Goal: Find specific page/section: Find specific page/section

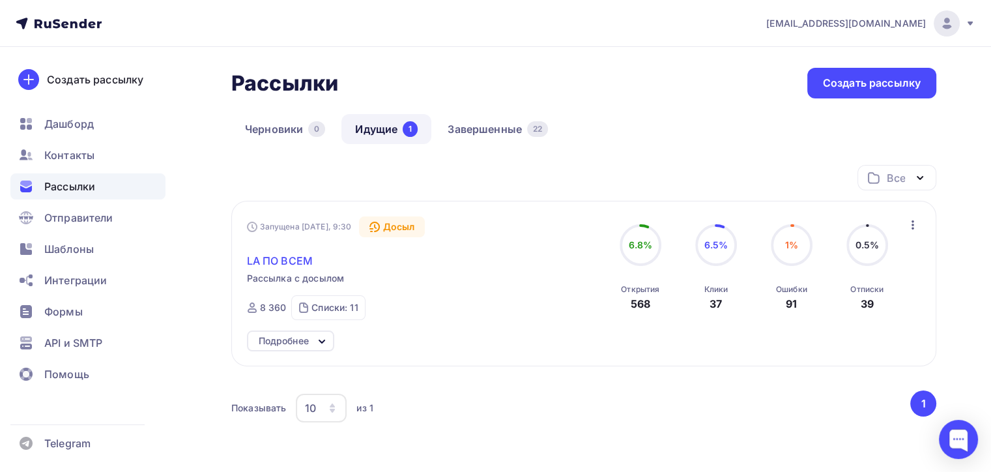
click at [291, 265] on span "LA ПО ВСЕМ" at bounding box center [280, 261] width 66 height 16
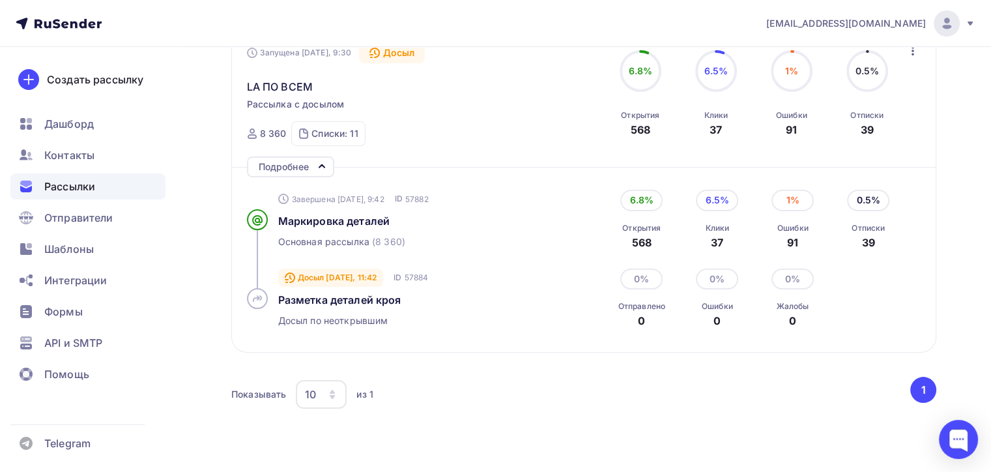
scroll to position [196, 0]
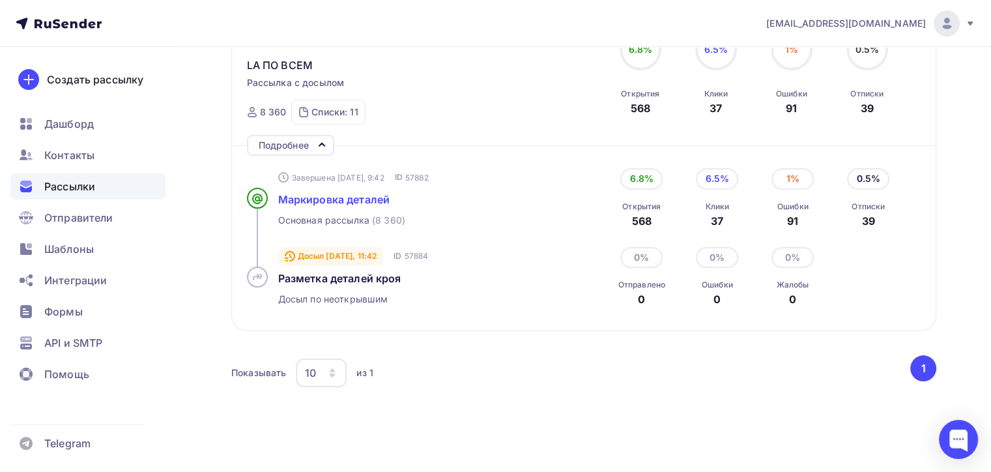
click at [331, 201] on span "Маркировка деталей" at bounding box center [334, 199] width 112 height 13
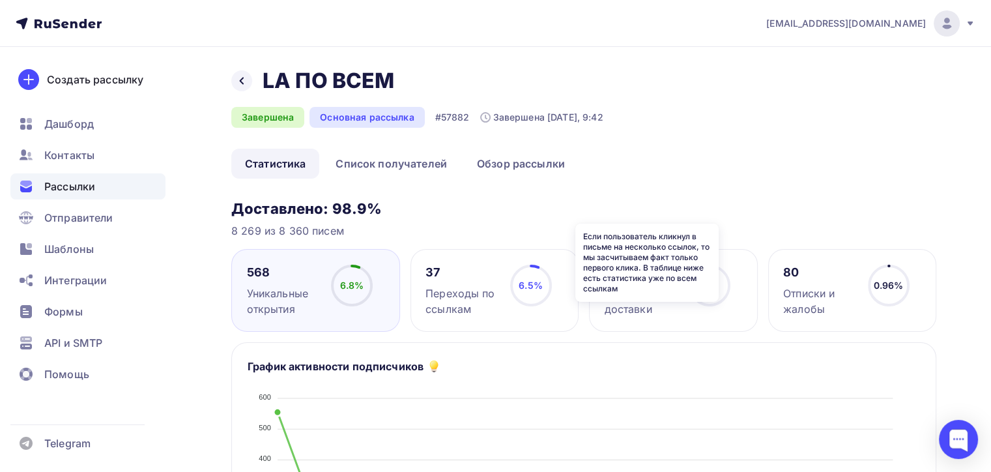
click at [0, 0] on icon at bounding box center [0, 0] width 0 height 0
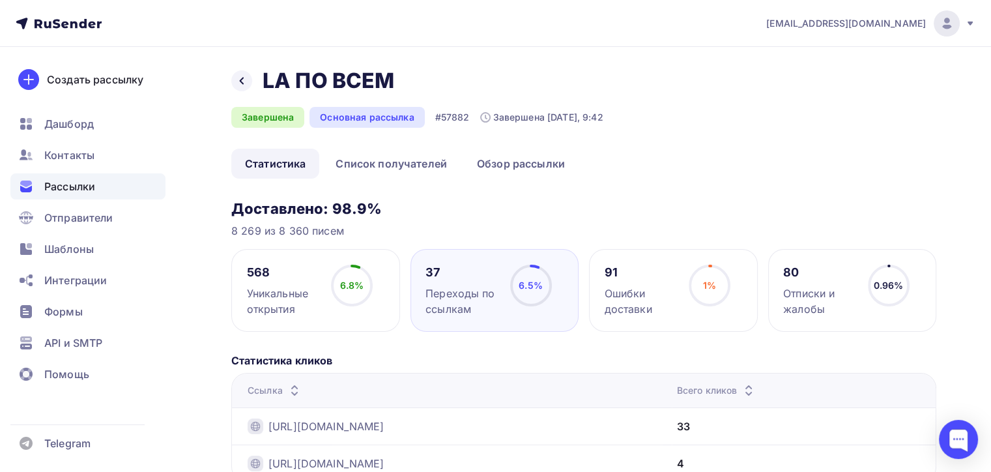
click at [256, 82] on div "Назад LA ПО ВСЕМ LA ПО ВСЕМ" at bounding box center [417, 81] width 372 height 26
click at [241, 80] on icon at bounding box center [242, 81] width 4 height 7
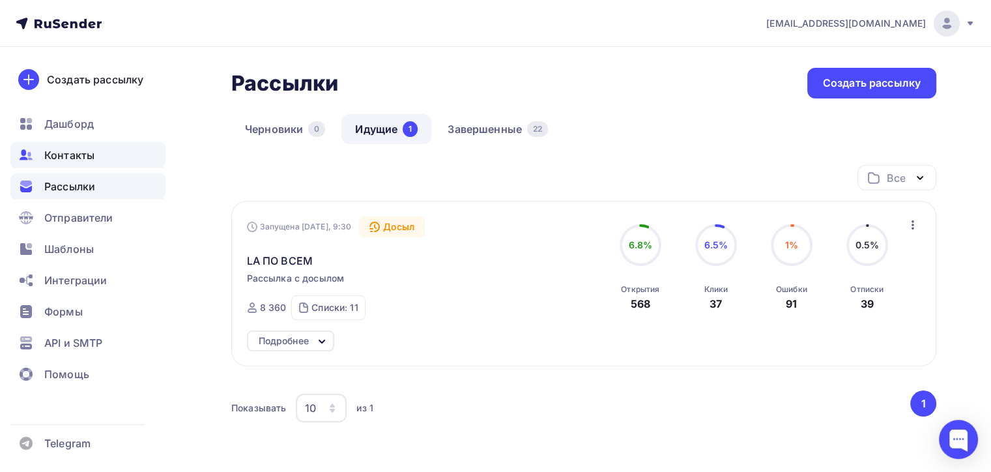
click at [55, 151] on span "Контакты" at bounding box center [69, 155] width 50 height 16
click at [86, 165] on div "Контакты" at bounding box center [87, 155] width 155 height 26
